Goal: Task Accomplishment & Management: Manage account settings

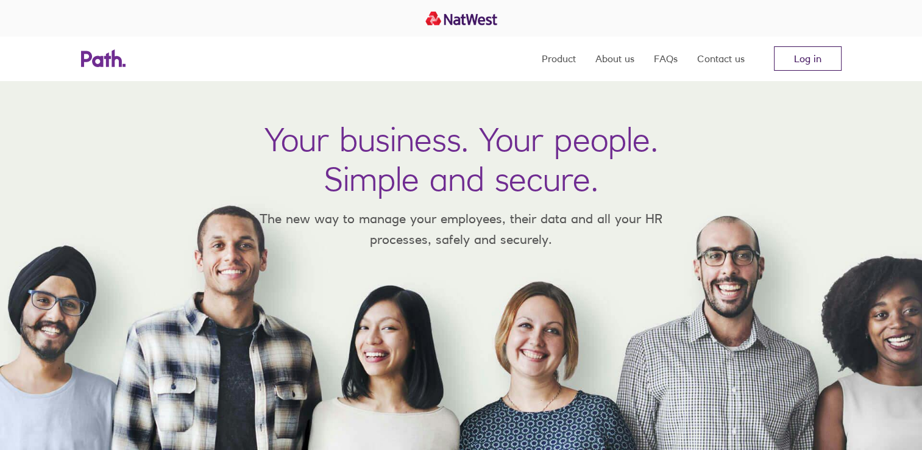
click at [791, 63] on link "Log in" at bounding box center [808, 58] width 68 height 24
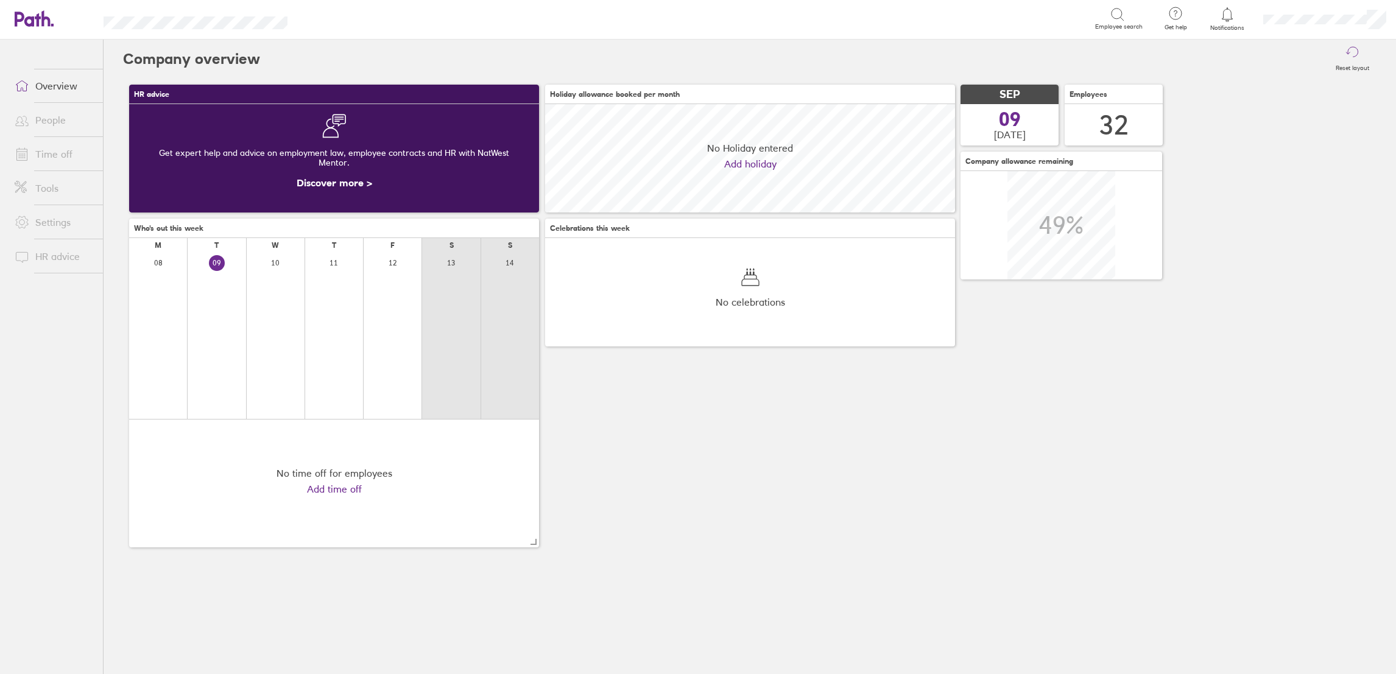
scroll to position [108, 410]
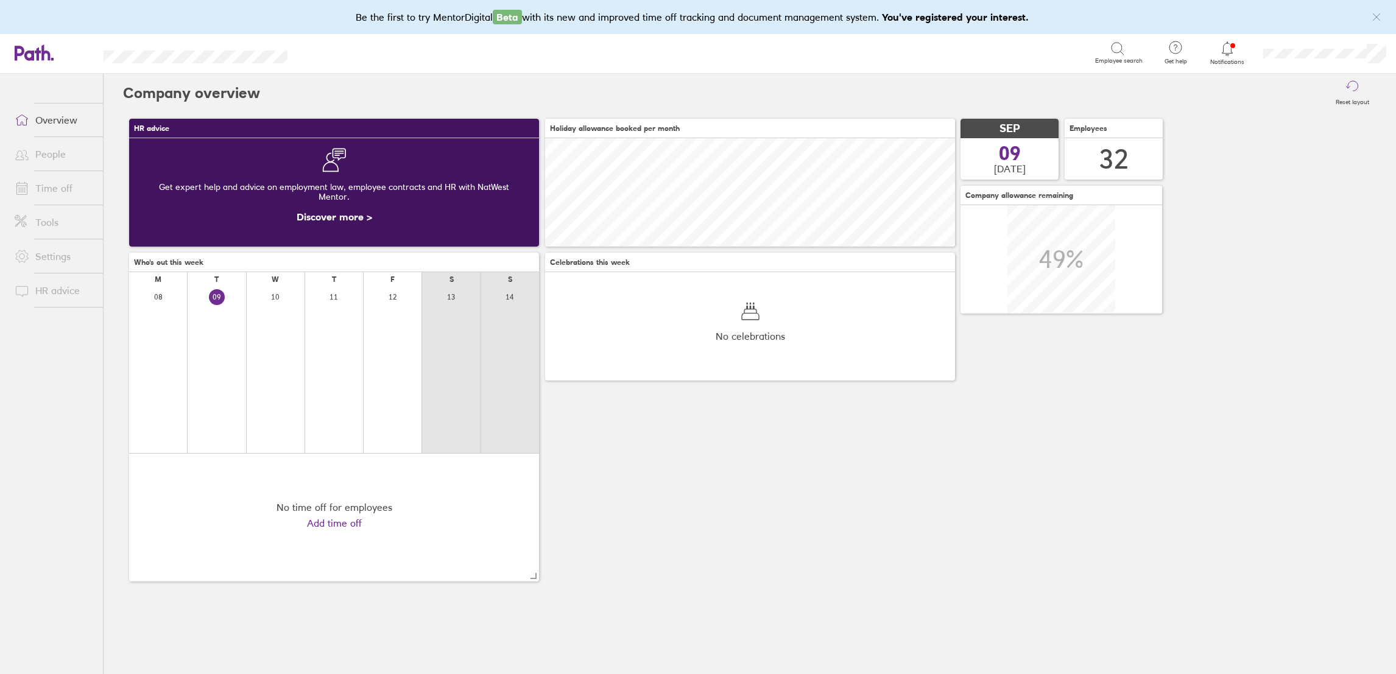
click at [76, 154] on link "People" at bounding box center [54, 154] width 98 height 24
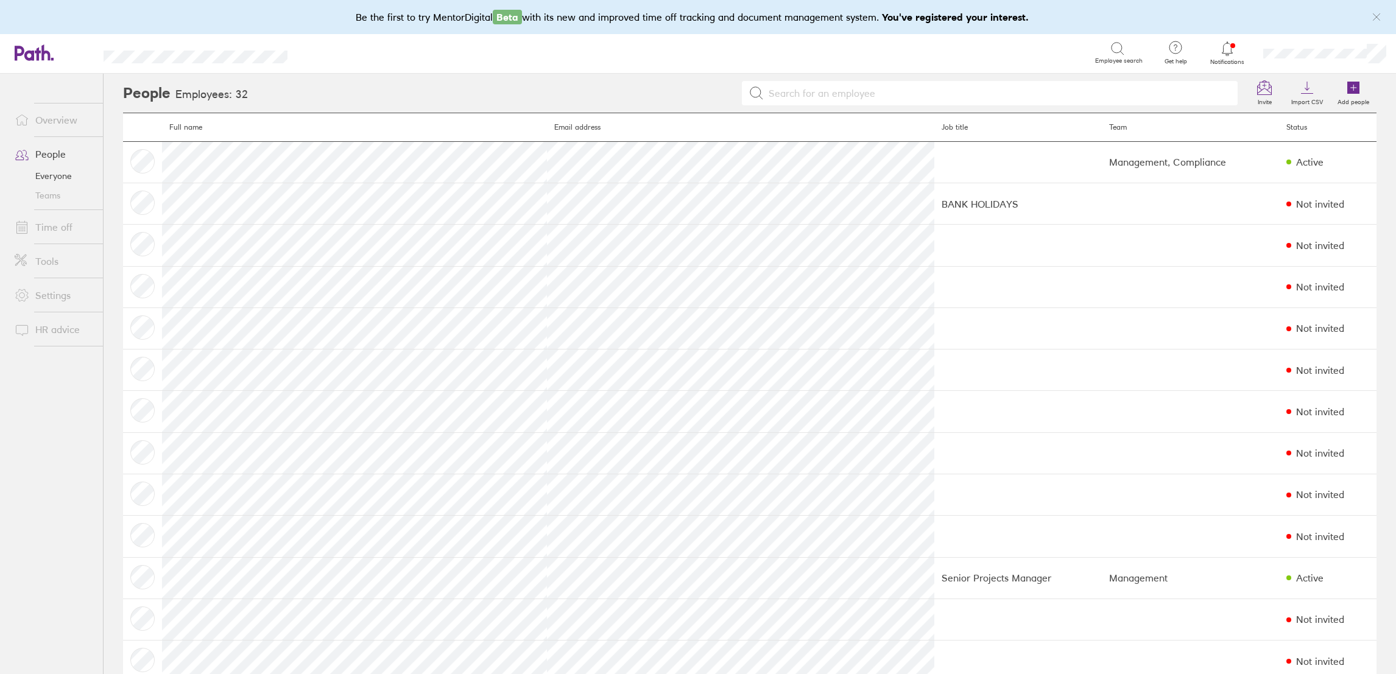
click at [49, 230] on link "Time off" at bounding box center [54, 227] width 98 height 24
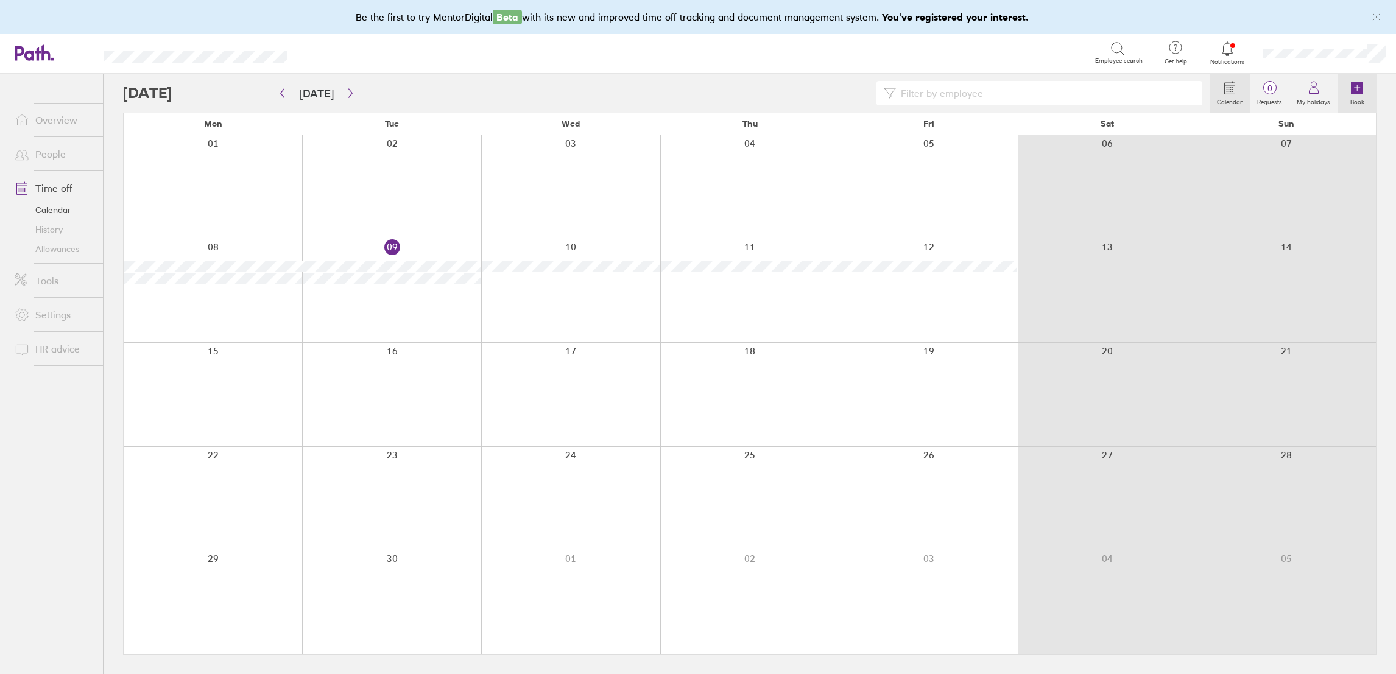
click at [1360, 93] on icon at bounding box center [1357, 88] width 12 height 12
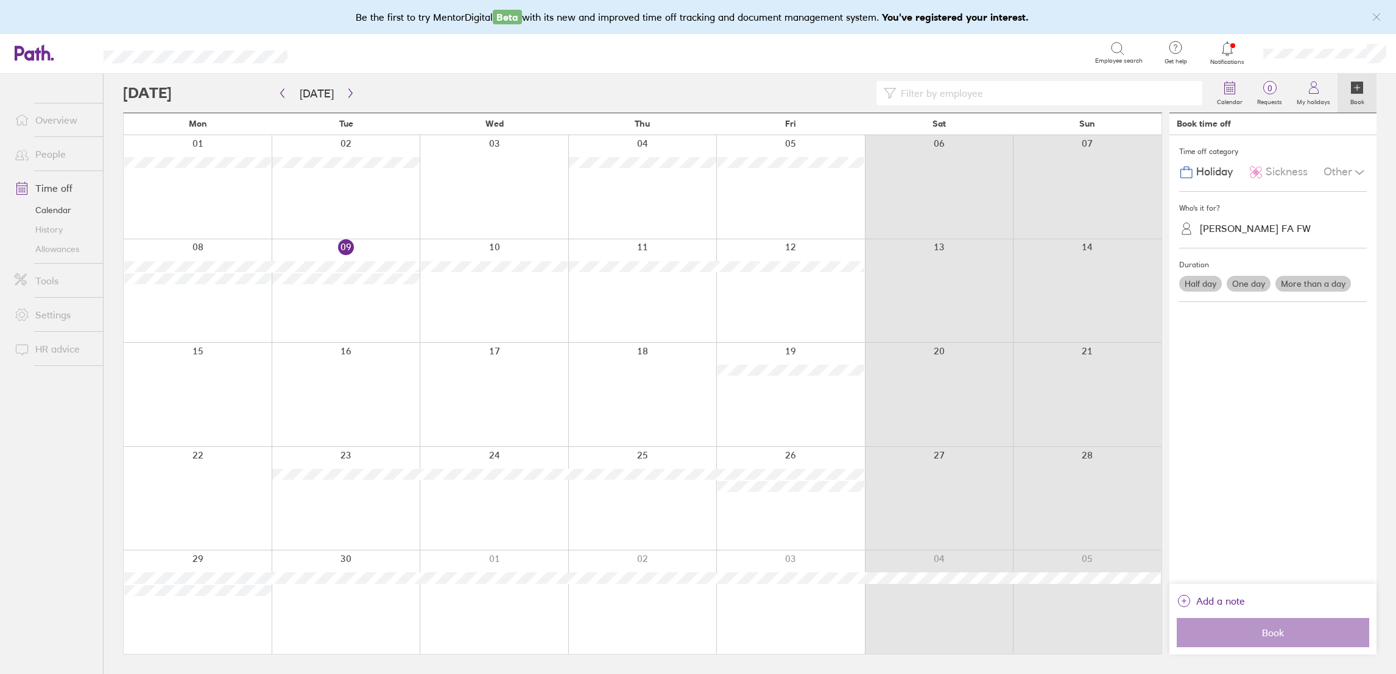
click at [1252, 288] on label "One day" at bounding box center [1249, 284] width 44 height 16
click at [0, 0] on input "One day" at bounding box center [0, 0] width 0 height 0
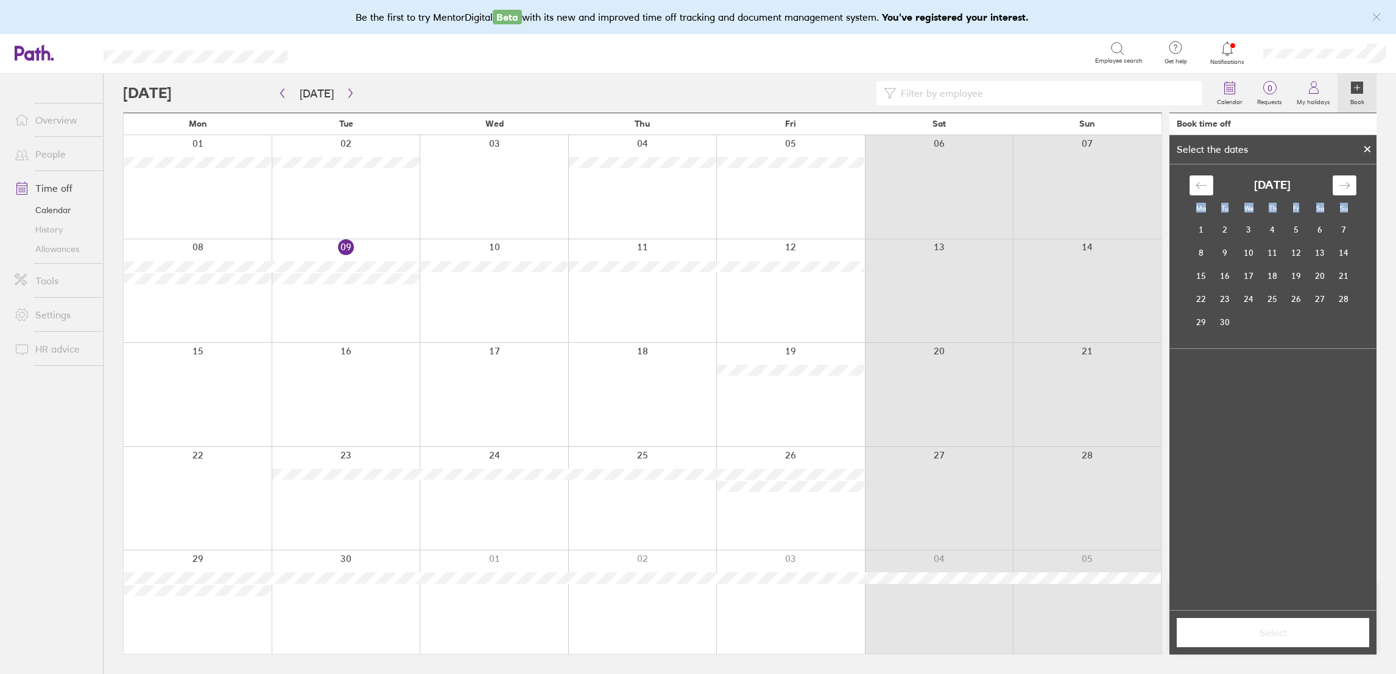
click at [1252, 288] on div "Mo Tu We Th Fr Sa Su [DATE] 1 2 3 4 5 6 7 8 9 10 11 12 13 14 15 16 17 18 19 20 …" at bounding box center [1273, 387] width 207 height 446
drag, startPoint x: 1252, startPoint y: 288, endPoint x: 1197, endPoint y: 260, distance: 61.6
click at [1197, 260] on td "8" at bounding box center [1202, 252] width 24 height 23
click at [1275, 629] on span "Select" at bounding box center [1272, 632] width 175 height 11
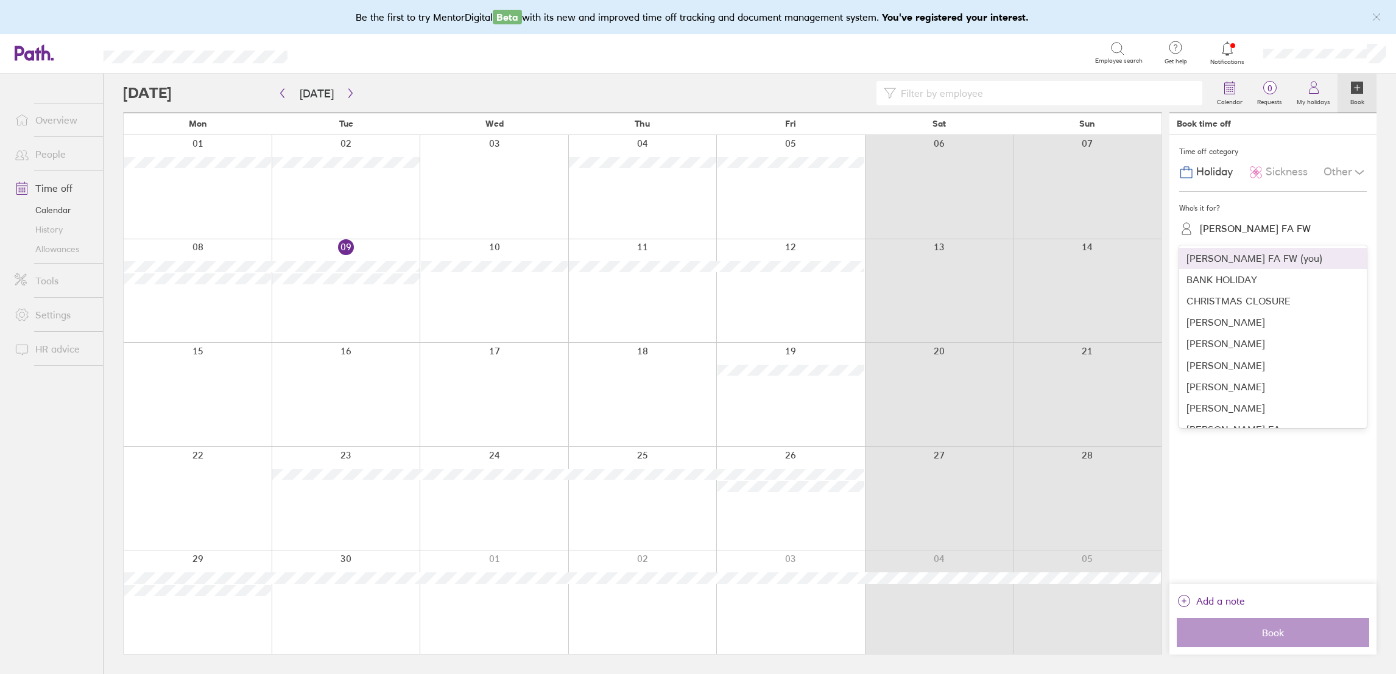
click at [1247, 229] on div "[PERSON_NAME] FA FW" at bounding box center [1255, 229] width 111 height 12
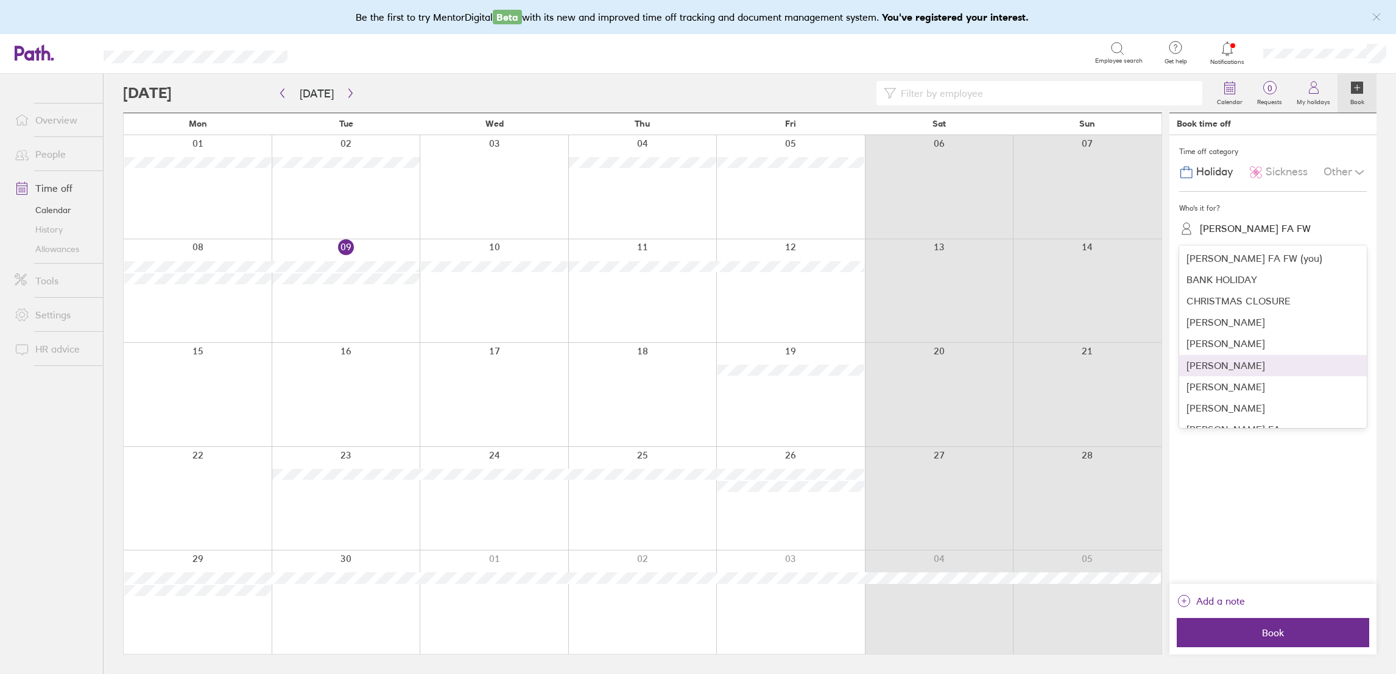
click at [1252, 367] on div "[PERSON_NAME]" at bounding box center [1273, 365] width 188 height 21
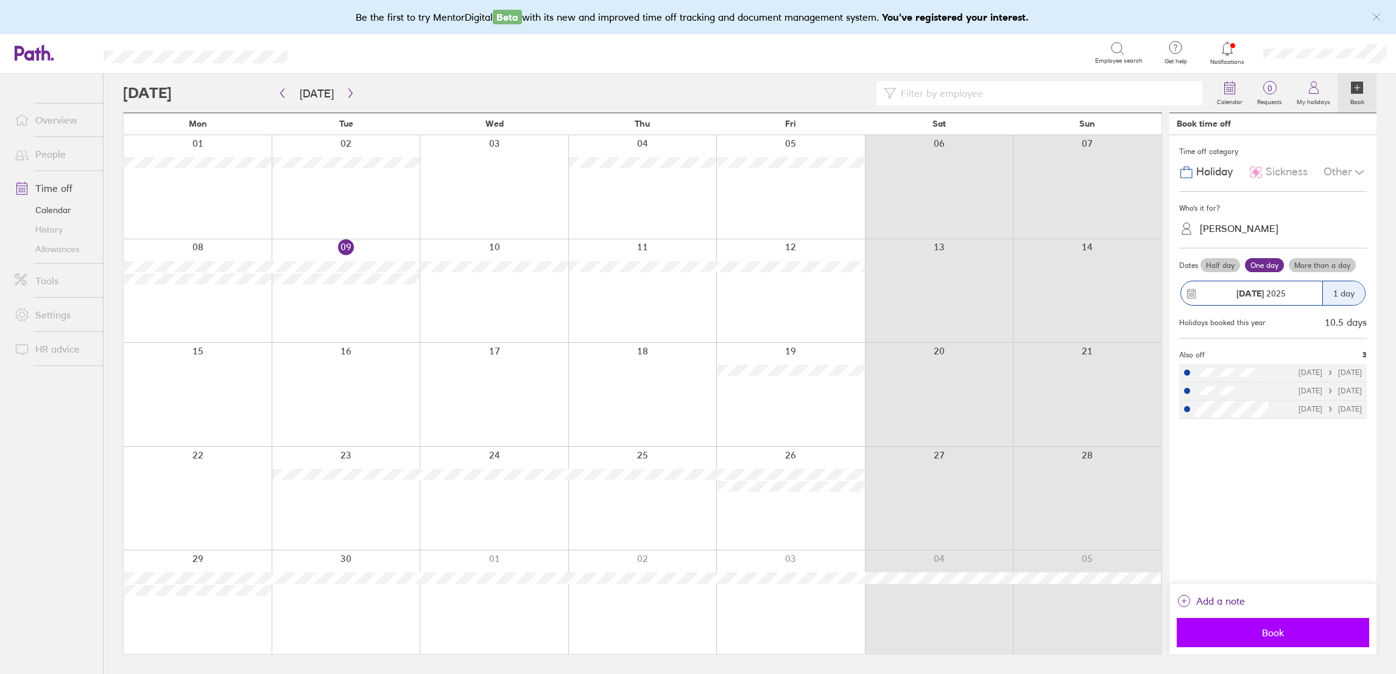
click at [1302, 632] on span "Book" at bounding box center [1272, 632] width 175 height 11
